Goal: Information Seeking & Learning: Learn about a topic

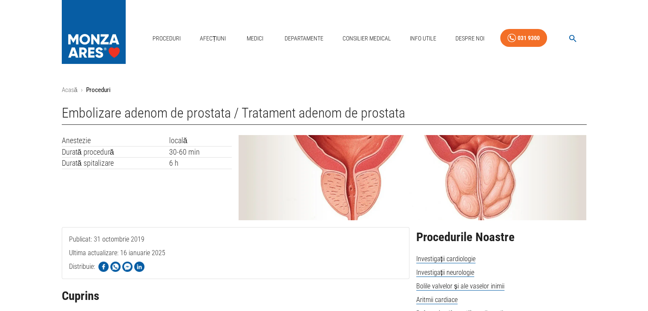
click at [310, 258] on div "Publicat: [DATE] Ultima actualizare: [DATE] Distribuie:" at bounding box center [235, 253] width 347 height 52
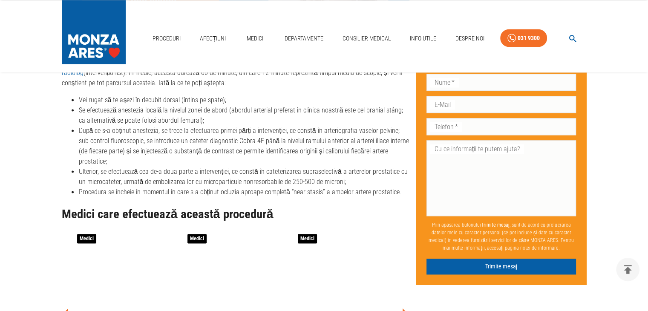
scroll to position [1311, 0]
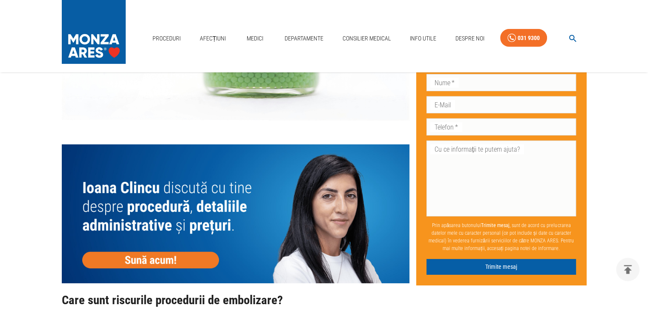
scroll to position [2742, 0]
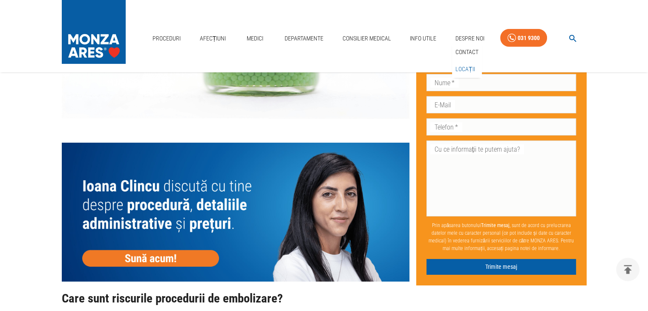
click at [467, 72] on link "Locații" at bounding box center [464, 69] width 23 height 14
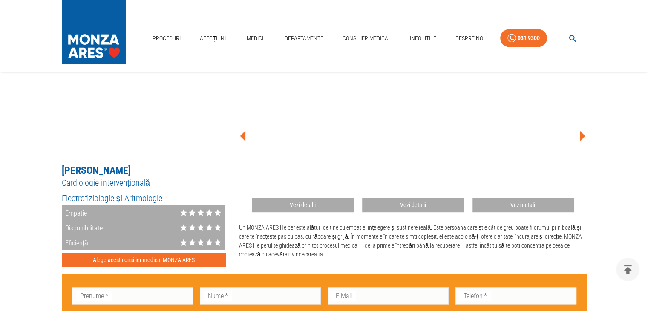
scroll to position [1107, 0]
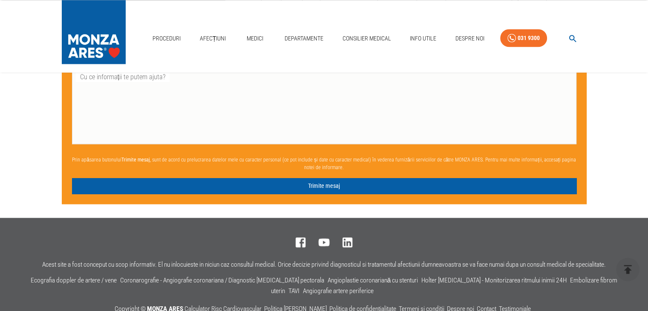
scroll to position [1362, 0]
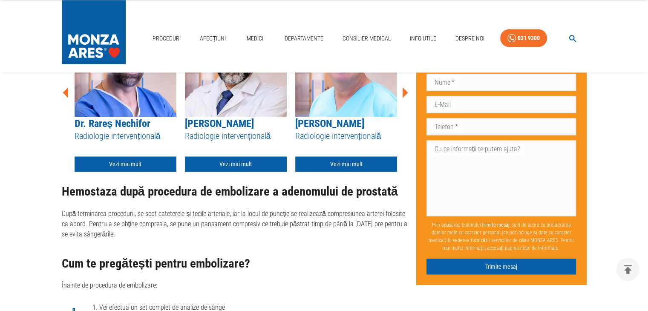
scroll to position [2742, 0]
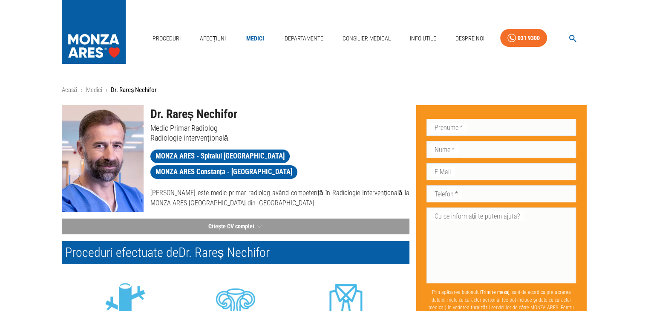
click at [303, 192] on div "Dr. Rareș Nechifor Medic Primar Radiolog Radiologie intervențională MONZA ARES …" at bounding box center [276, 154] width 266 height 113
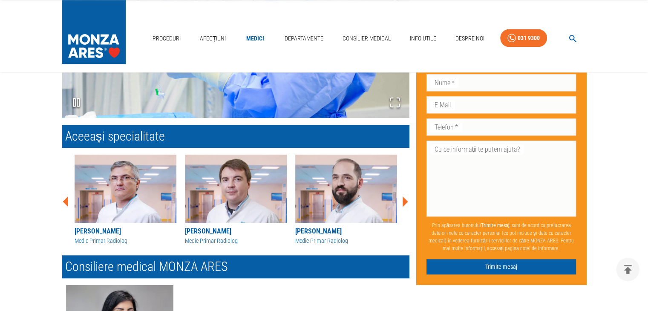
scroll to position [880, 0]
